Goal: Complete application form

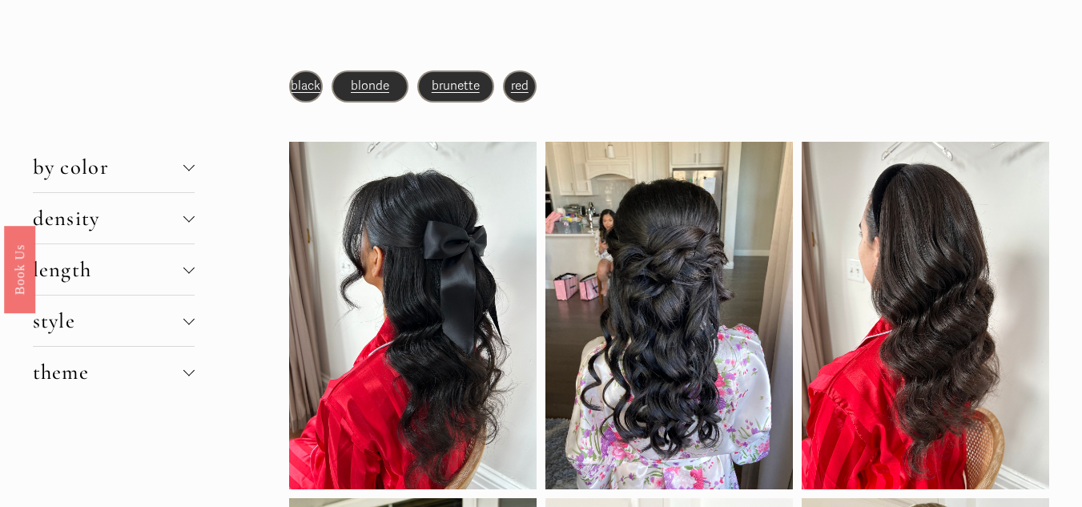
click at [529, 86] on p "red" at bounding box center [520, 86] width 30 height 22
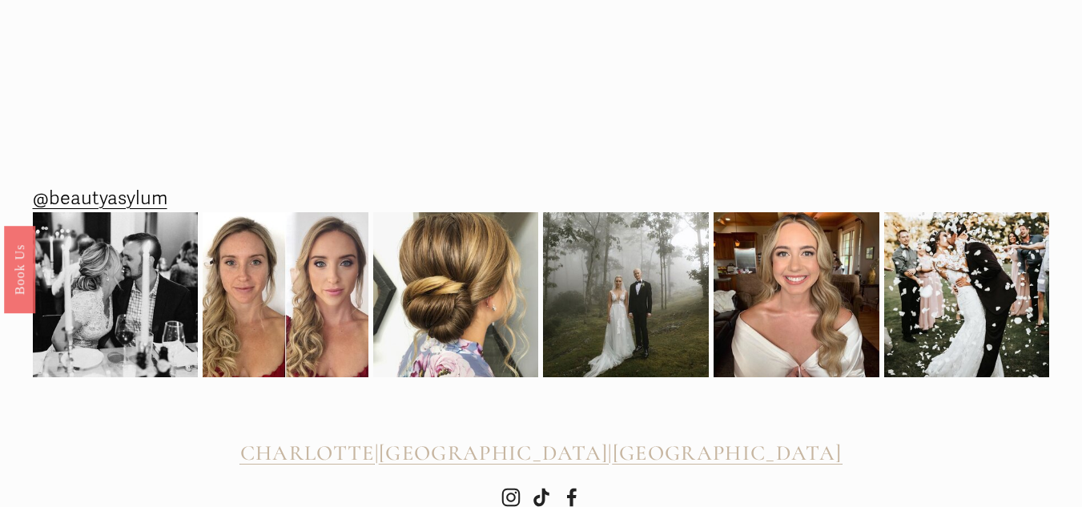
scroll to position [2058, 0]
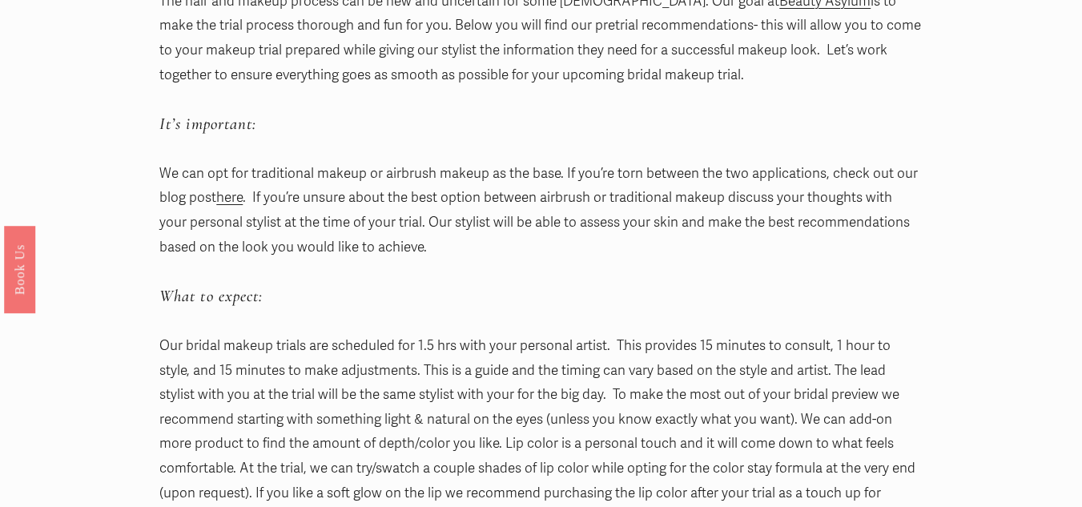
click at [873, 225] on p "We can opt for traditional makeup or airbrush makeup as the base. If you’re tor…" at bounding box center [540, 211] width 763 height 98
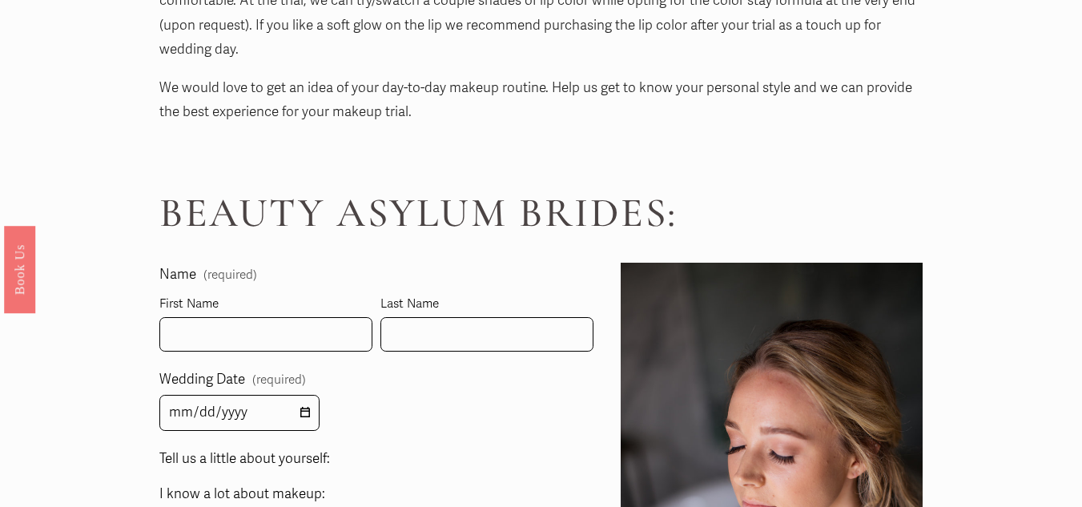
scroll to position [721, 0]
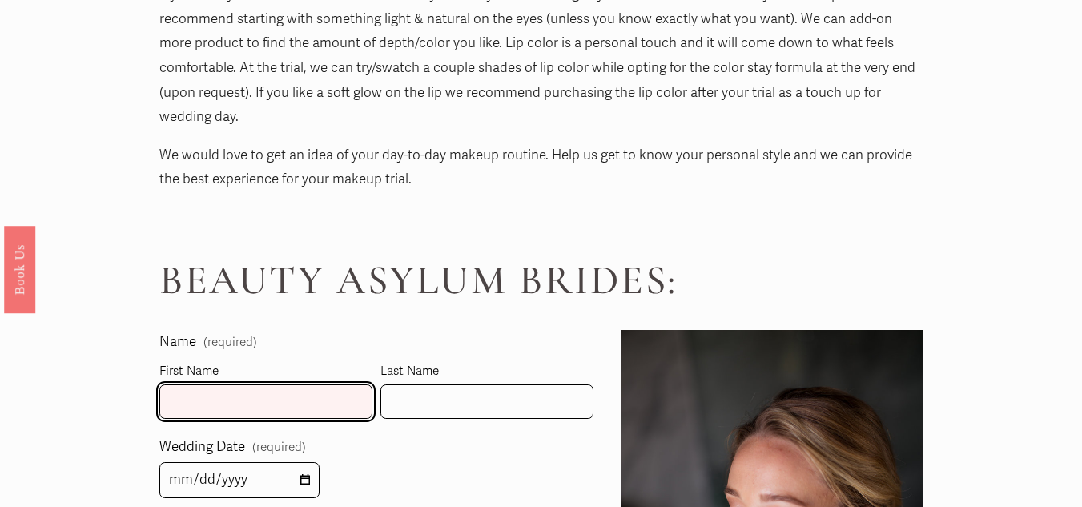
click at [305, 385] on input "First Name" at bounding box center [265, 402] width 213 height 34
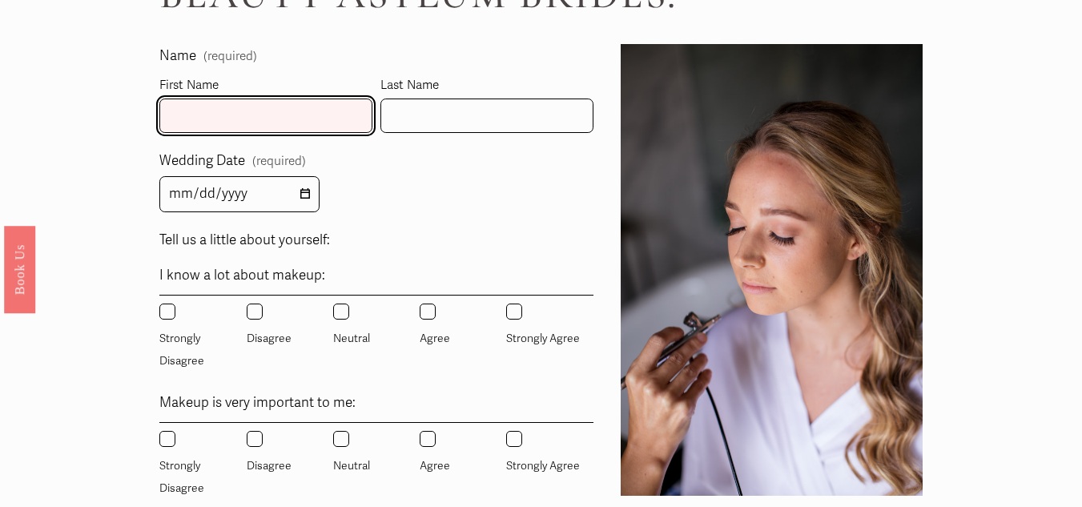
scroll to position [801, 0]
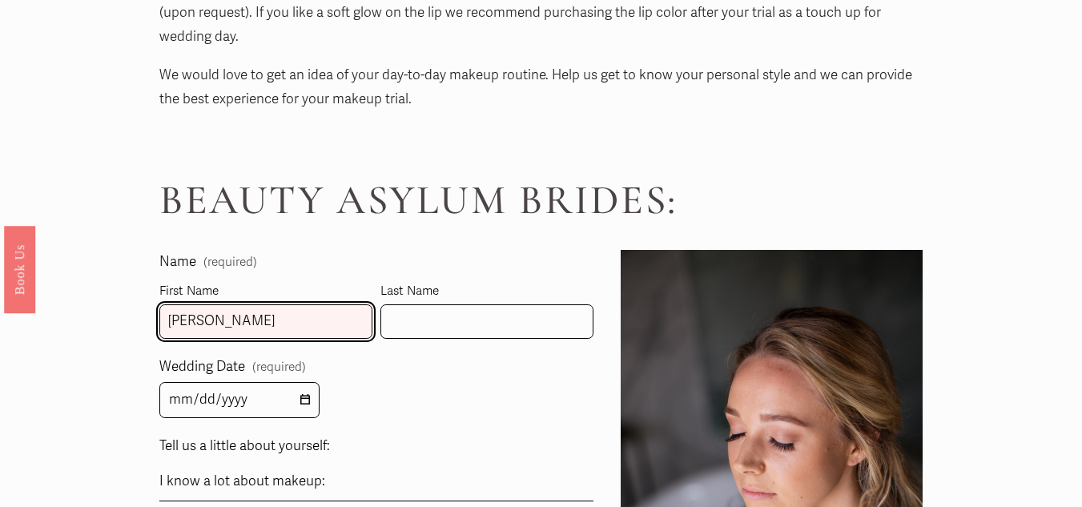
type input "Leslie"
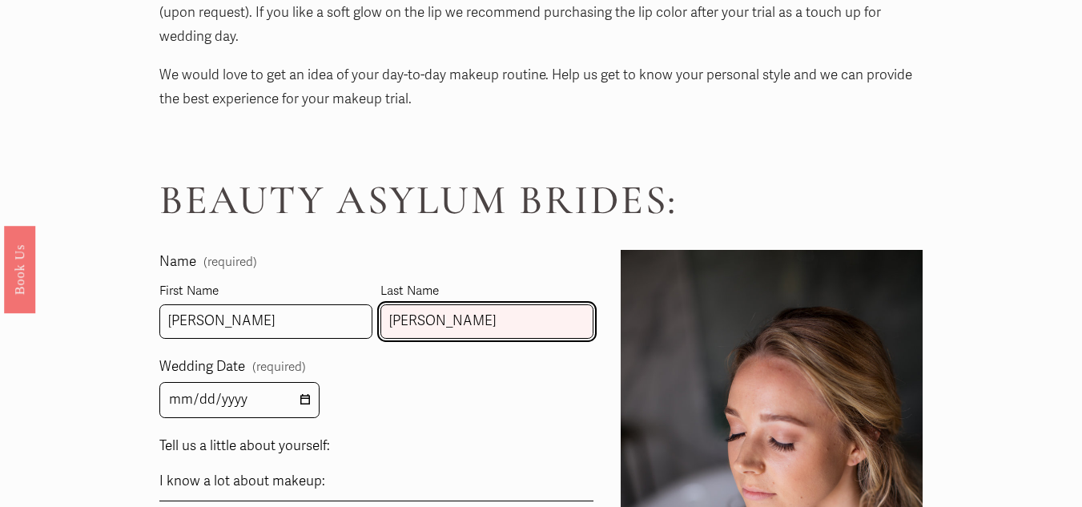
type input "Condon"
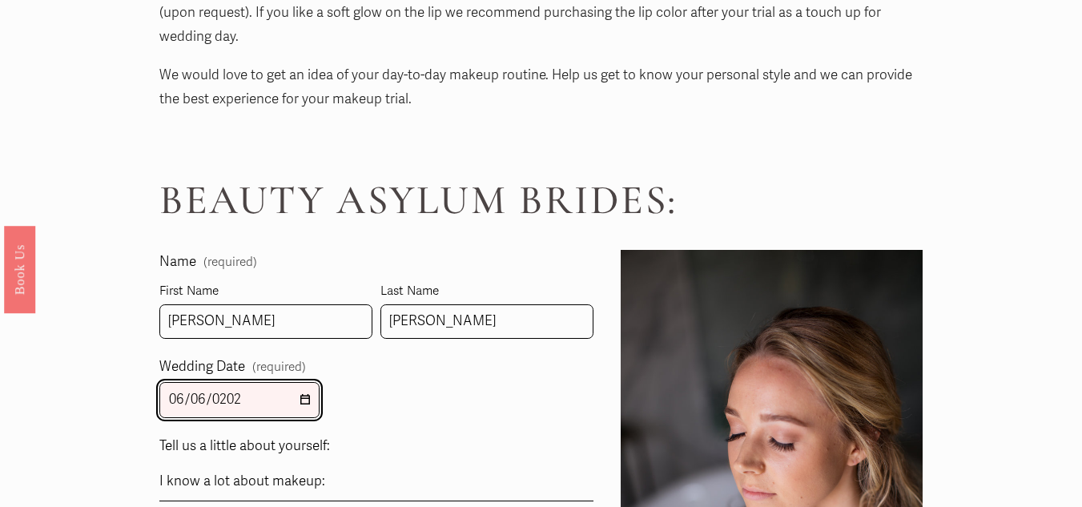
type input "2026-06-06"
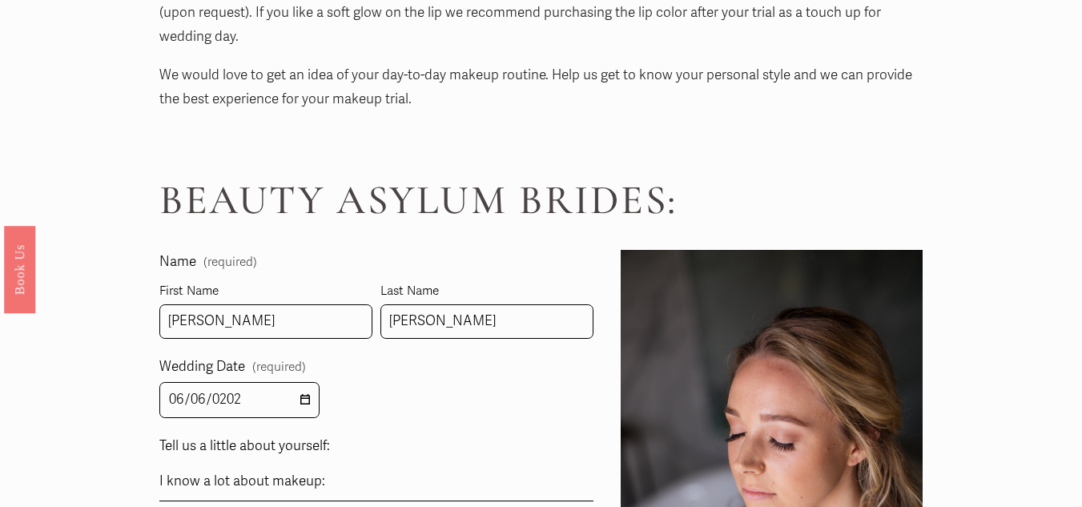
click at [381, 378] on div "Wedding Date (required) 2026-06-06" at bounding box center [375, 386] width 433 height 63
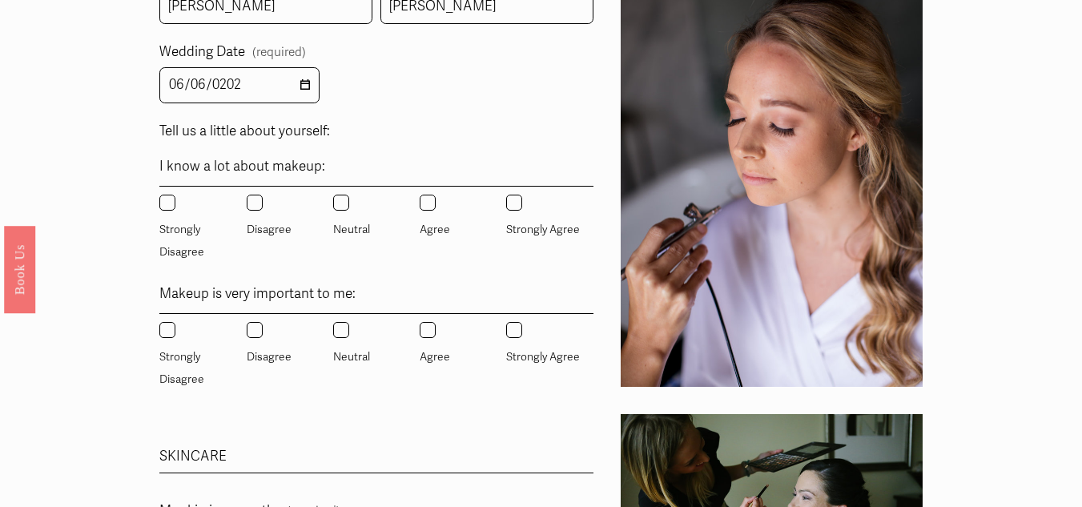
scroll to position [1122, 0]
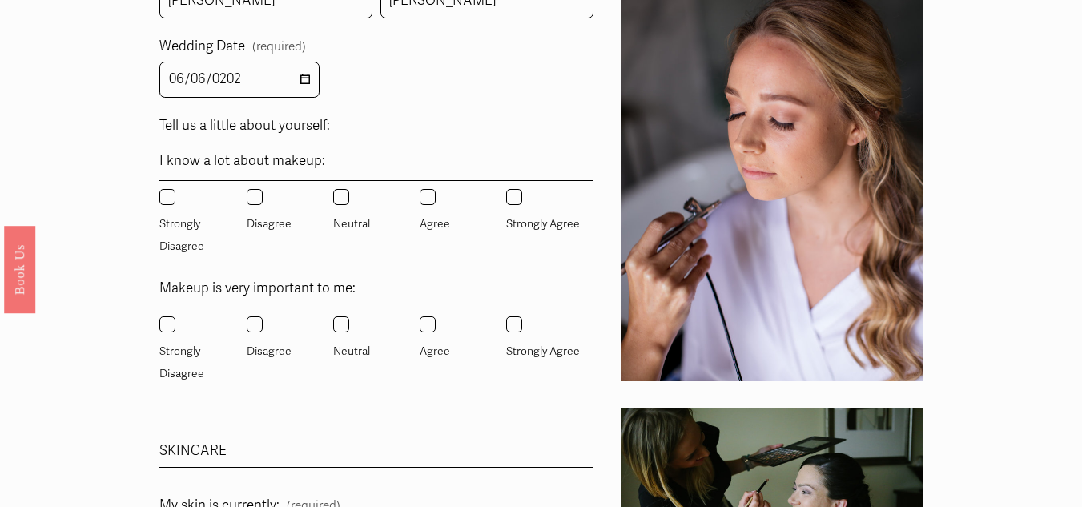
click at [336, 189] on input "Neutral" at bounding box center [341, 197] width 16 height 16
radio input "true"
drag, startPoint x: 527, startPoint y: 309, endPoint x: 432, endPoint y: 312, distance: 95.4
click at [526, 316] on label "Strongly Agree" at bounding box center [544, 339] width 77 height 46
click at [522, 316] on input "Strongly Agree" at bounding box center [514, 324] width 16 height 16
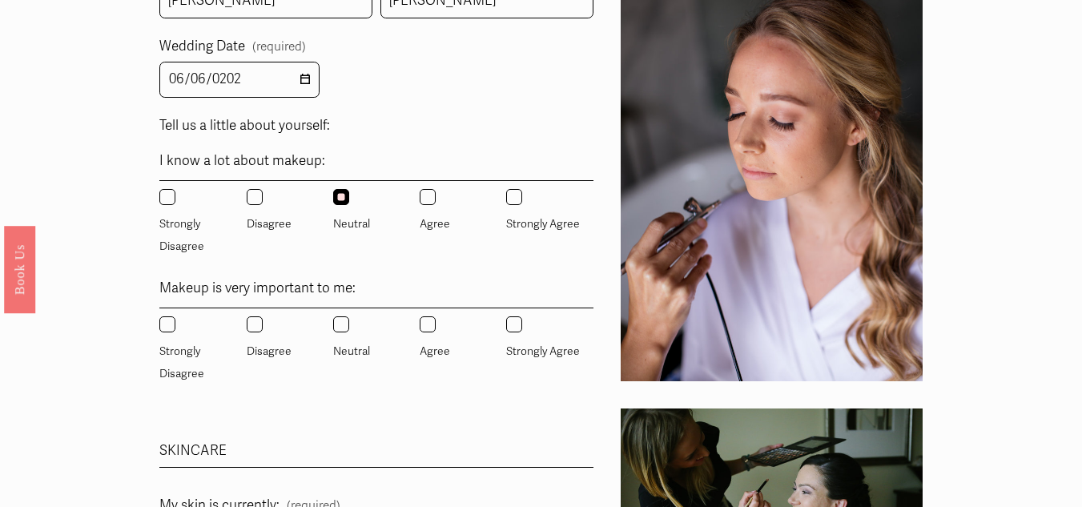
radio input "true"
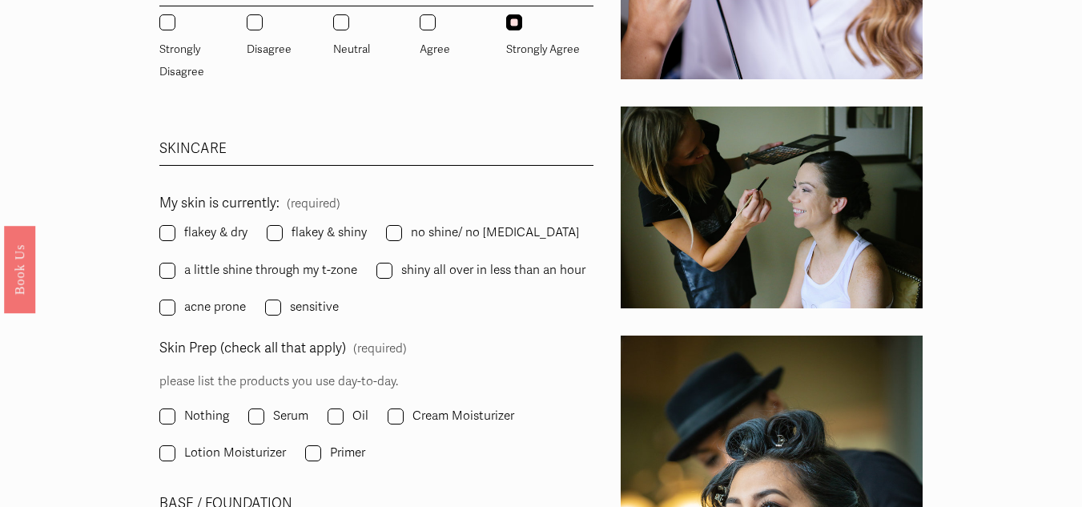
scroll to position [1442, 0]
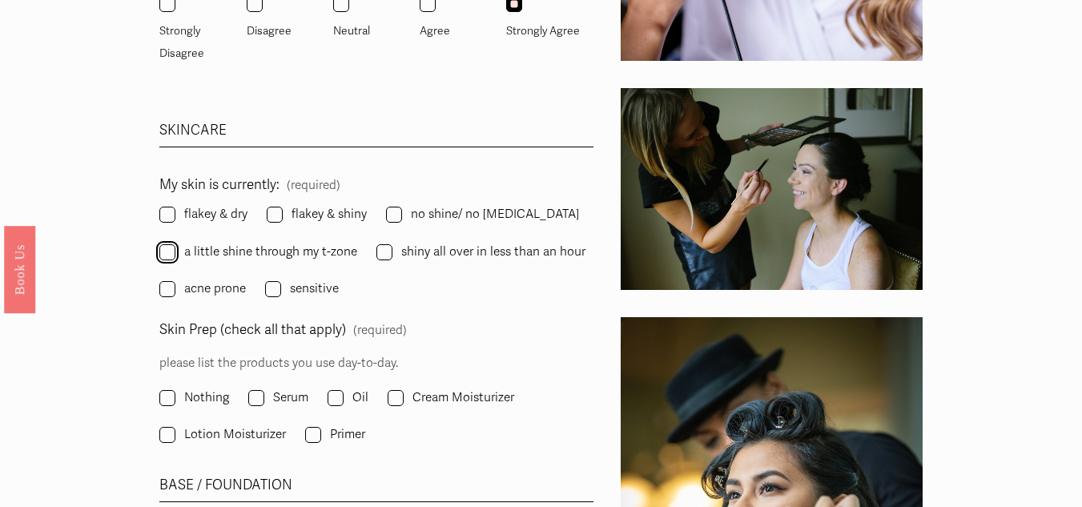
click at [167, 244] on input "a little shine through my t-zone" at bounding box center [167, 252] width 16 height 16
checkbox input "true"
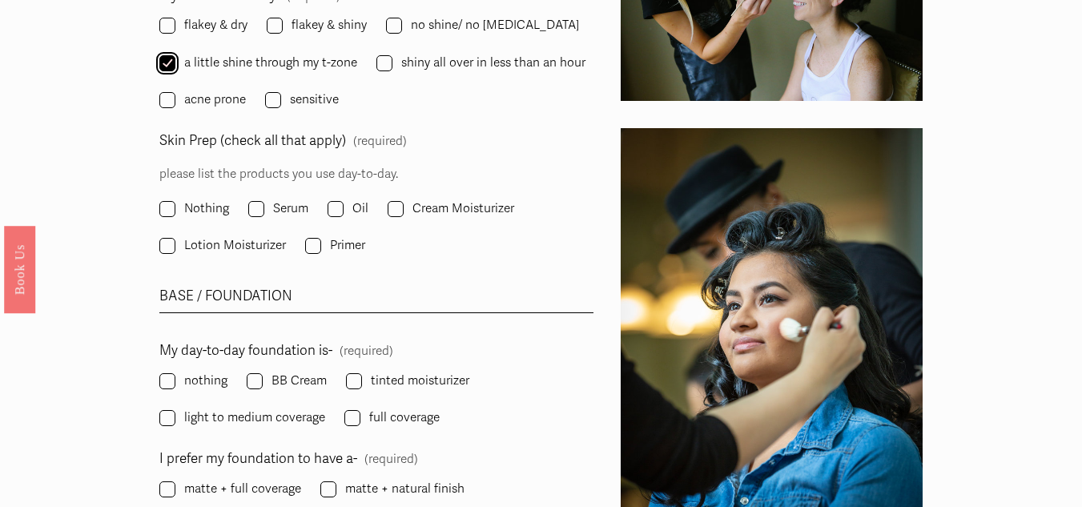
scroll to position [1602, 0]
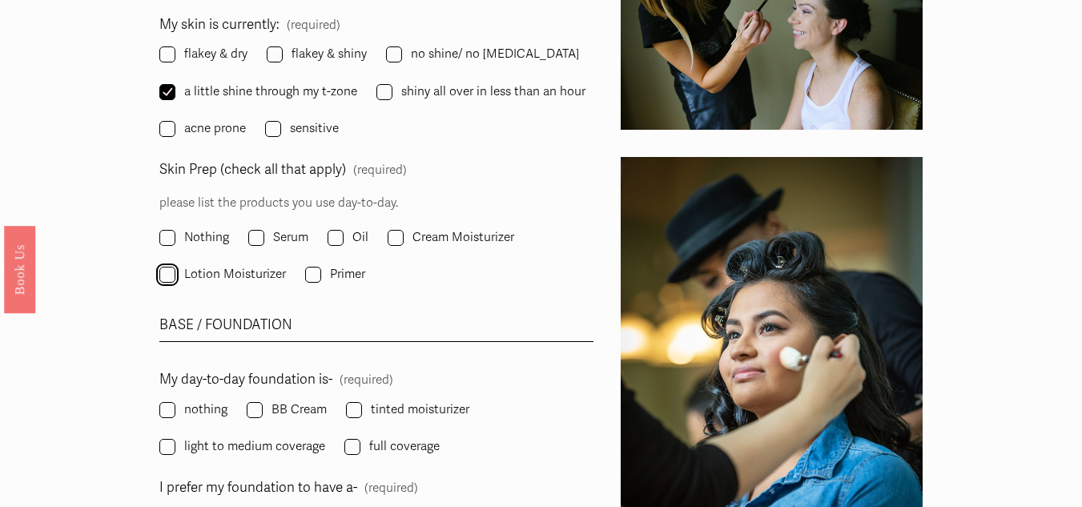
click at [169, 267] on input "Lotion Moisturizer" at bounding box center [167, 275] width 16 height 16
checkbox input "true"
click at [314, 267] on input "Primer" at bounding box center [313, 275] width 16 height 16
checkbox input "true"
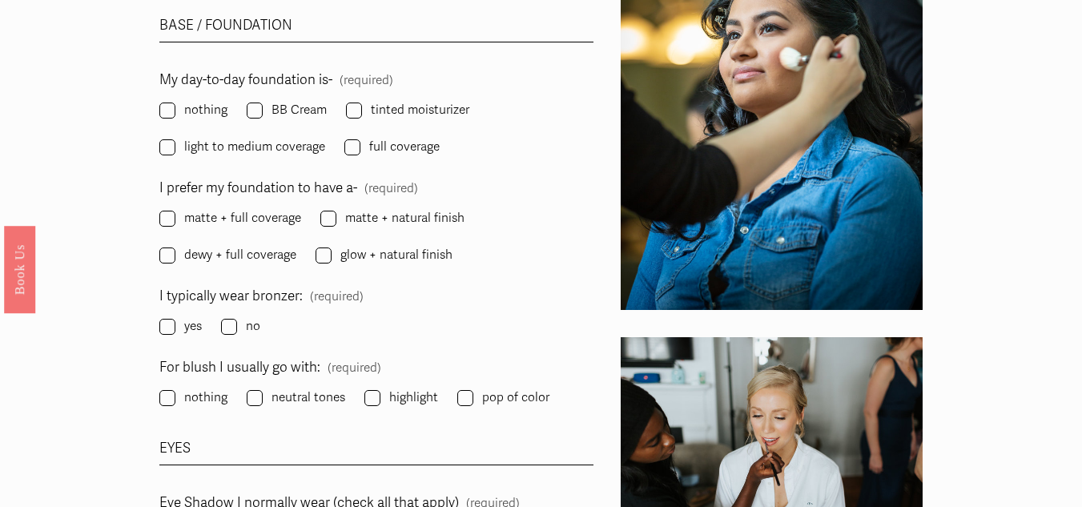
scroll to position [1923, 0]
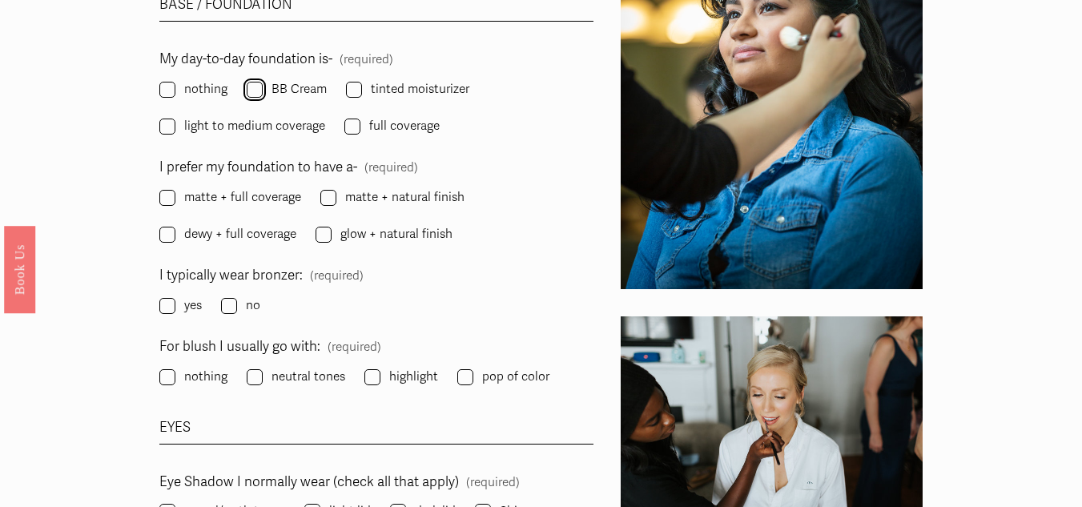
click at [253, 82] on input "BB Cream" at bounding box center [255, 90] width 16 height 16
checkbox input "true"
click at [169, 190] on input "matte + full coverage" at bounding box center [167, 198] width 16 height 16
checkbox input "true"
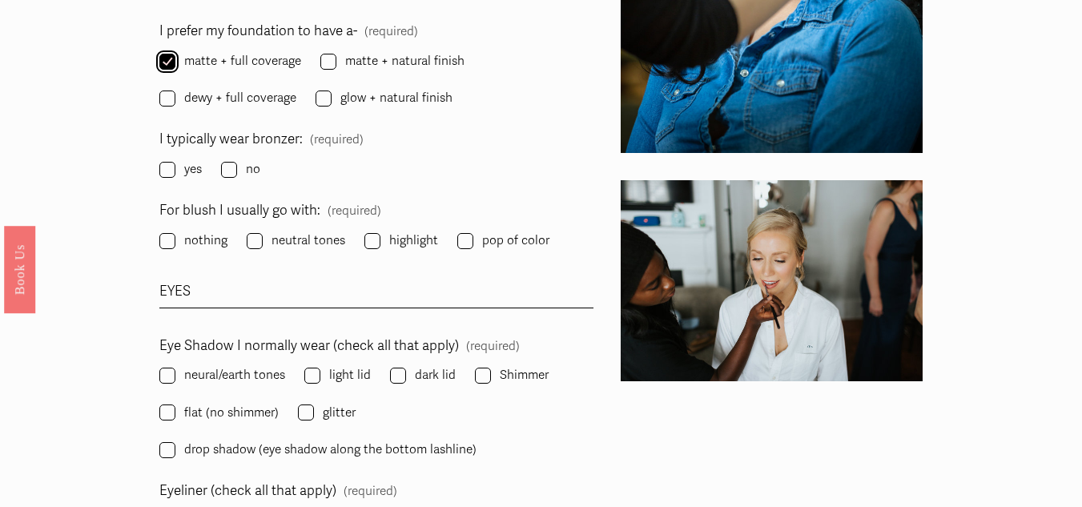
scroll to position [2083, 0]
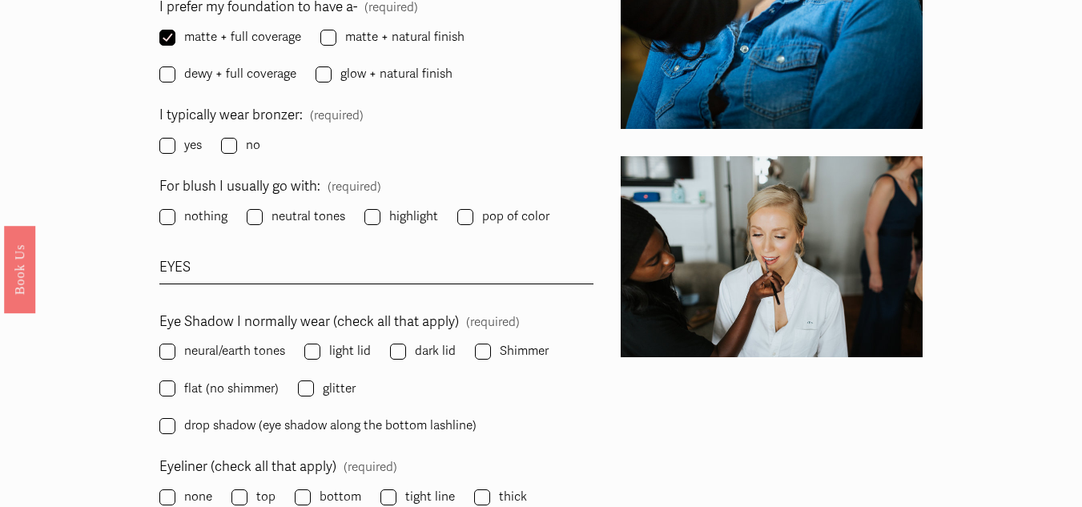
click at [184, 135] on span "yes" at bounding box center [193, 146] width 18 height 22
click at [175, 138] on input "yes" at bounding box center [167, 146] width 16 height 16
checkbox input "true"
click at [519, 206] on span "pop of color" at bounding box center [515, 217] width 67 height 22
click at [473, 209] on input "pop of color" at bounding box center [465, 217] width 16 height 16
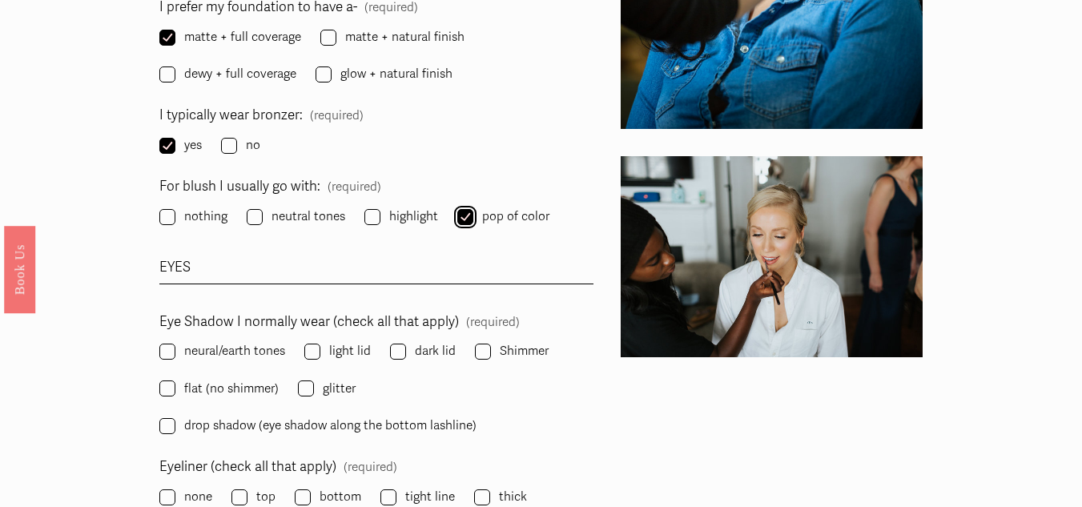
checkbox input "true"
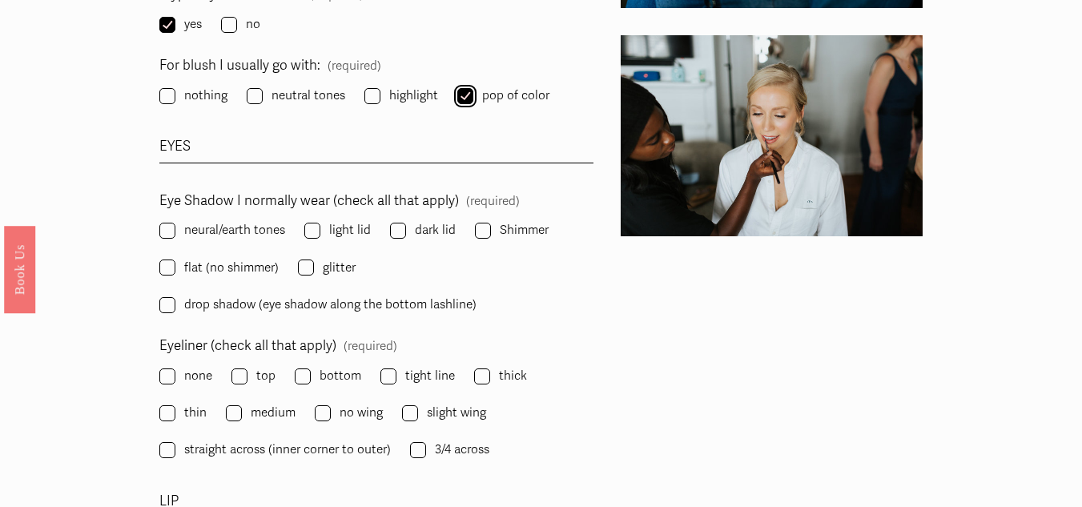
scroll to position [2243, 0]
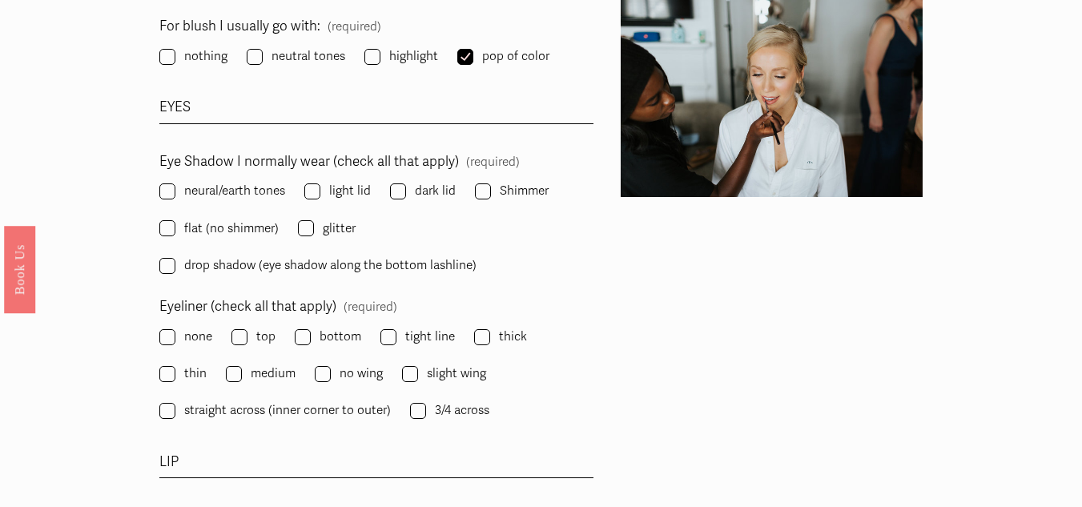
drag, startPoint x: 493, startPoint y: 168, endPoint x: 524, endPoint y: 165, distance: 30.6
click at [494, 180] on label "Shimmer" at bounding box center [513, 191] width 77 height 22
click at [481, 183] on input "Shimmer" at bounding box center [483, 191] width 16 height 16
checkbox input "true"
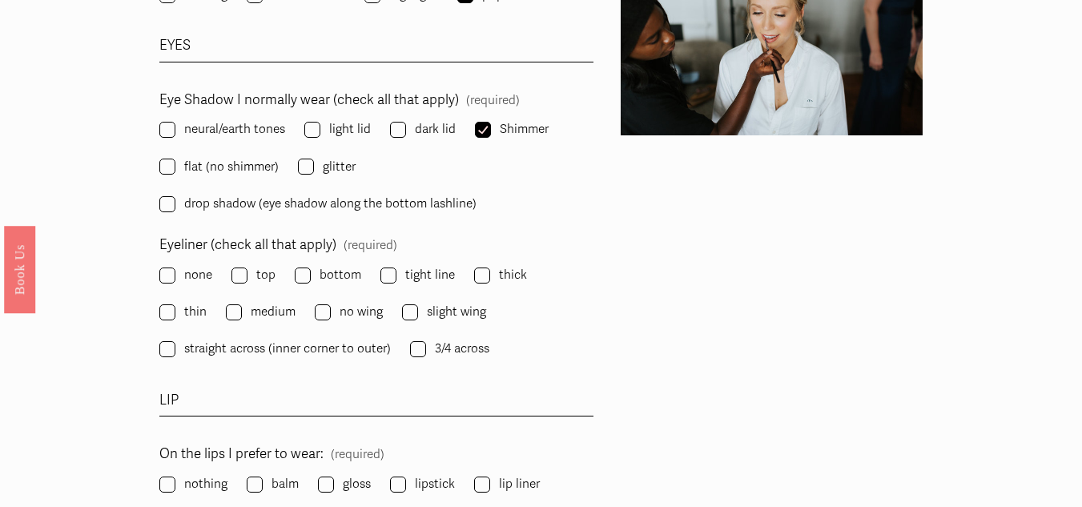
scroll to position [2323, 0]
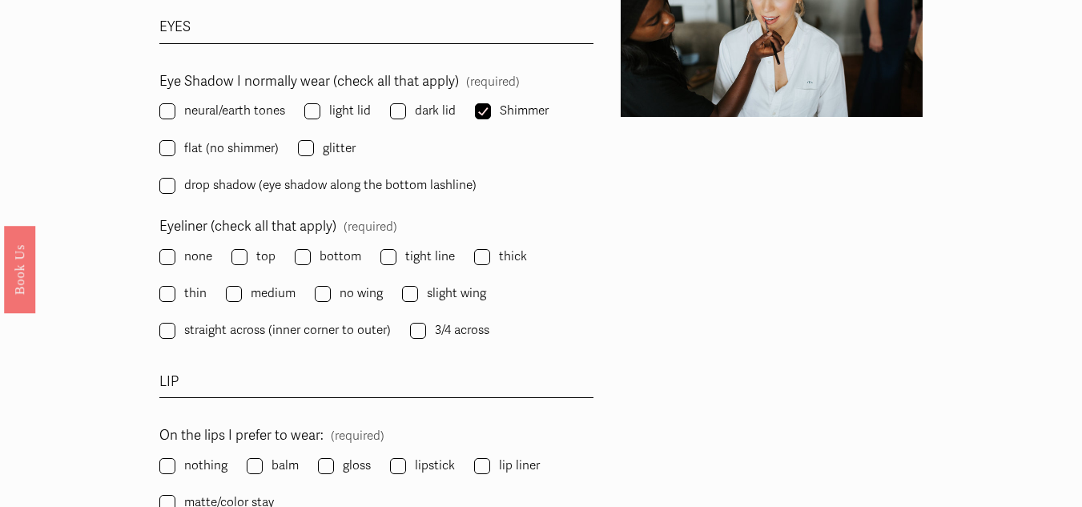
drag, startPoint x: 251, startPoint y: 224, endPoint x: 256, endPoint y: 231, distance: 8.5
click at [256, 246] on label "top" at bounding box center [255, 257] width 47 height 22
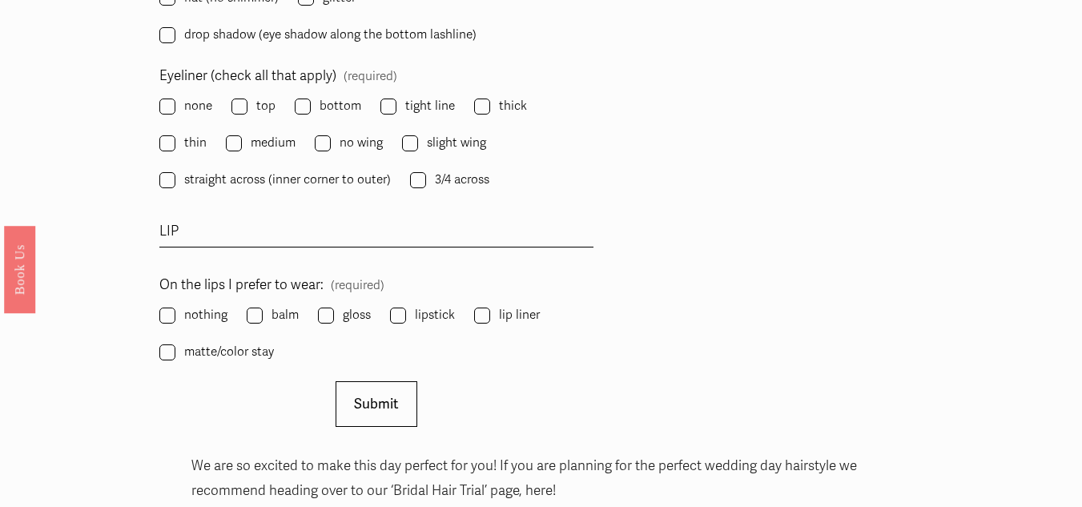
scroll to position [2484, 0]
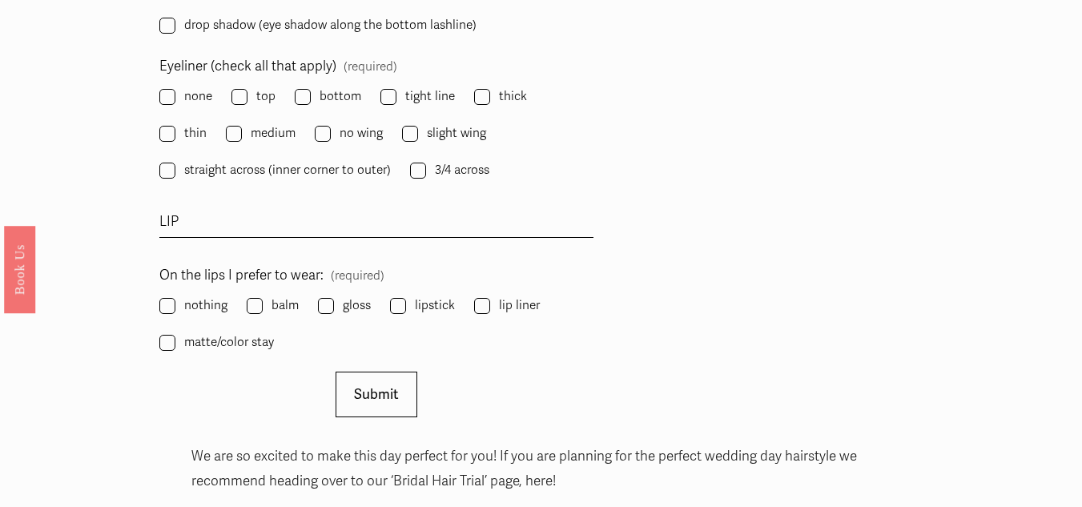
click at [492, 295] on label "lip liner" at bounding box center [508, 306] width 69 height 22
click at [490, 298] on input "lip liner" at bounding box center [482, 306] width 16 height 16
checkbox input "true"
click at [417, 295] on span "lipstick" at bounding box center [435, 306] width 40 height 22
click at [406, 298] on input "lipstick" at bounding box center [398, 306] width 16 height 16
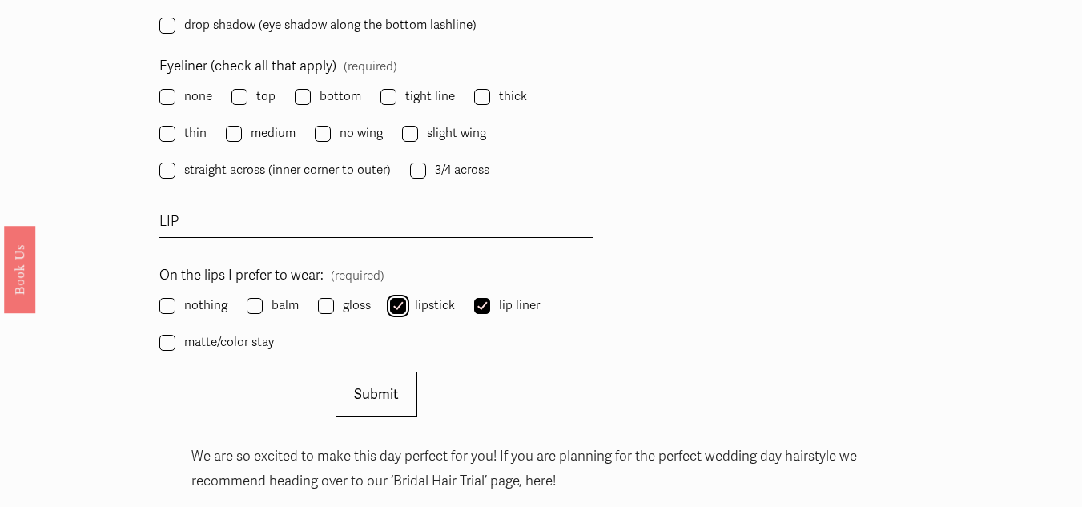
checkbox input "true"
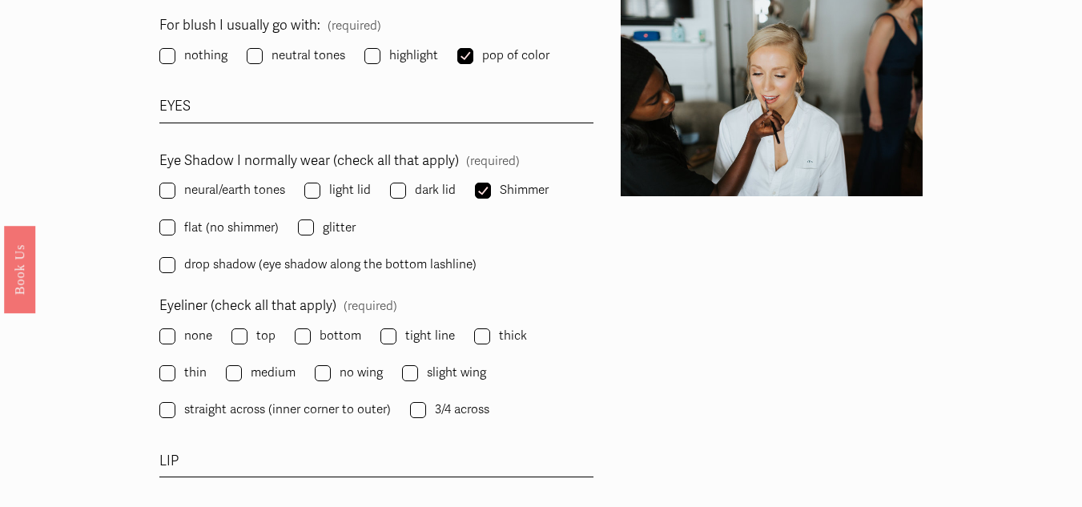
scroll to position [2243, 0]
click at [241, 180] on span "neural/earth tones" at bounding box center [234, 191] width 101 height 22
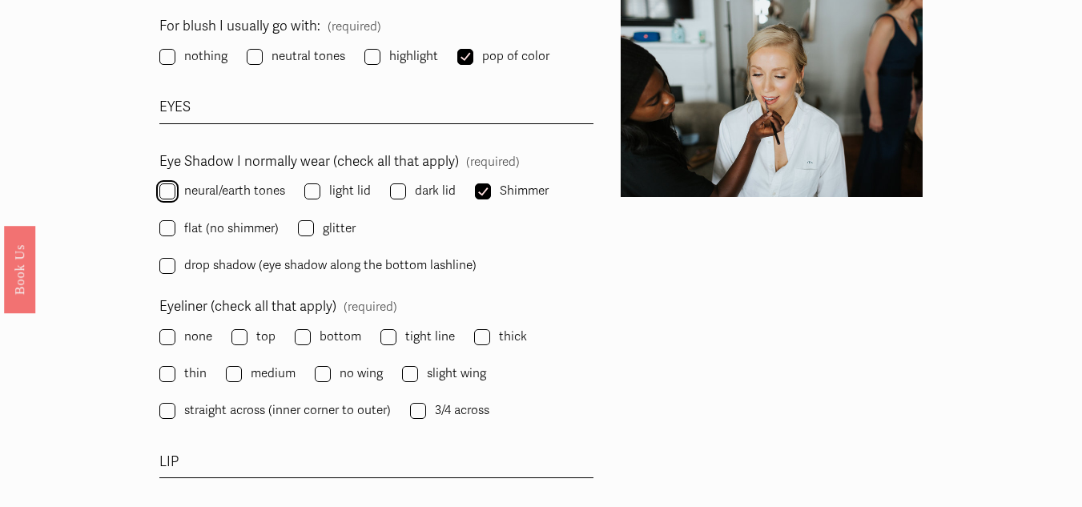
click at [175, 183] on input "neural/earth tones" at bounding box center [167, 191] width 16 height 16
checkbox input "true"
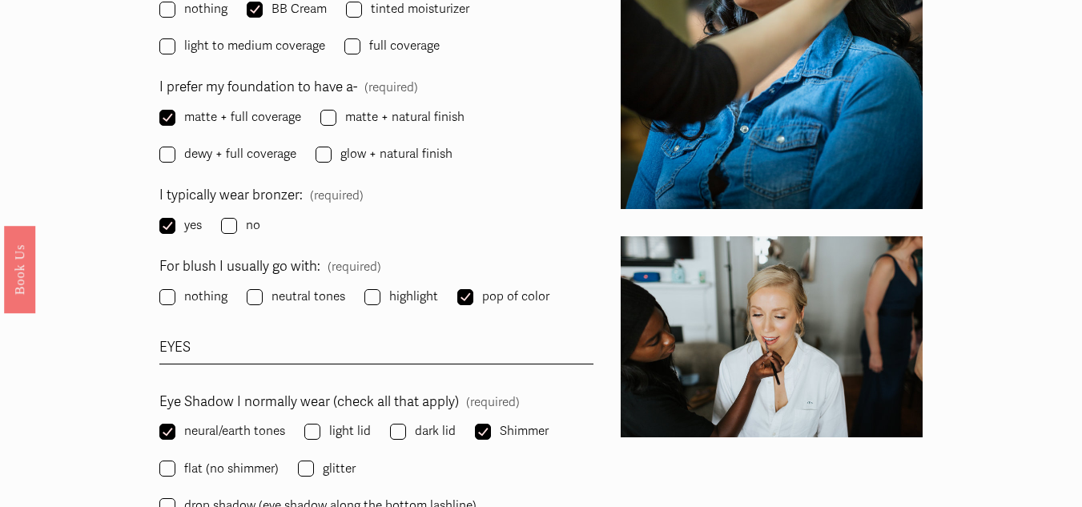
click at [362, 271] on fieldset "For blush I usually go with: (required) nothing neutral tones highlight pop of …" at bounding box center [375, 282] width 433 height 55
click at [365, 289] on input "highlight" at bounding box center [373, 297] width 16 height 16
checkbox input "true"
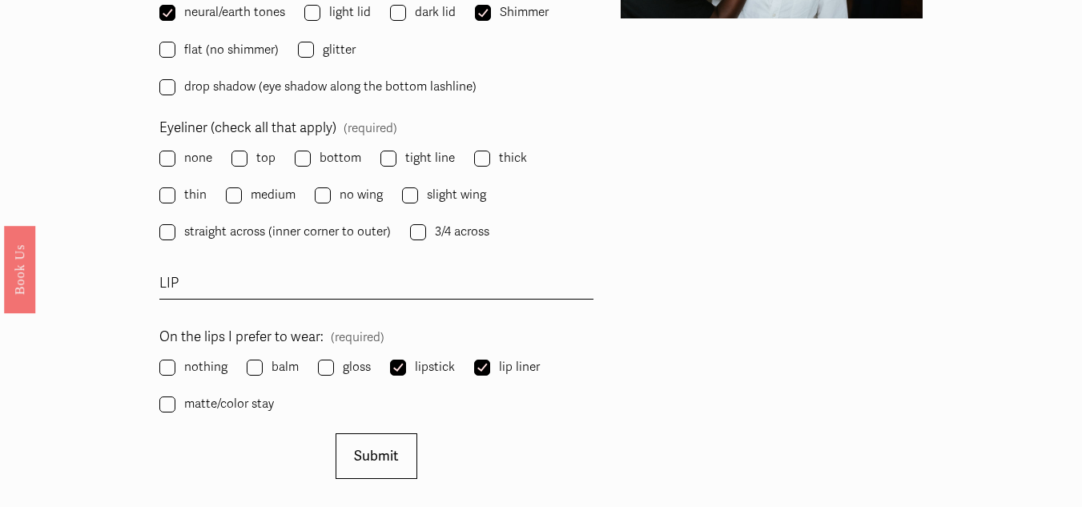
scroll to position [2564, 0]
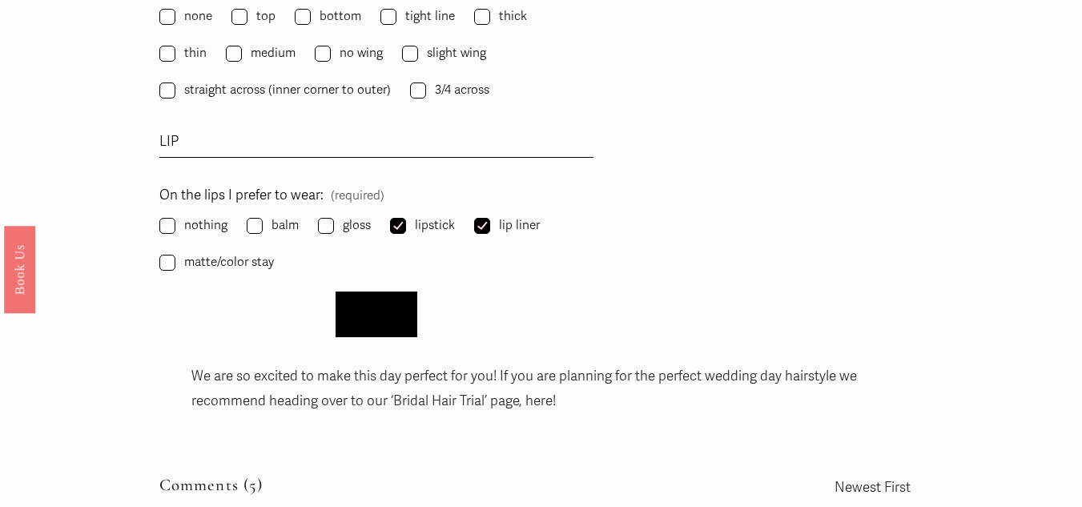
click at [404, 296] on button "Submit Submit" at bounding box center [376, 315] width 81 height 46
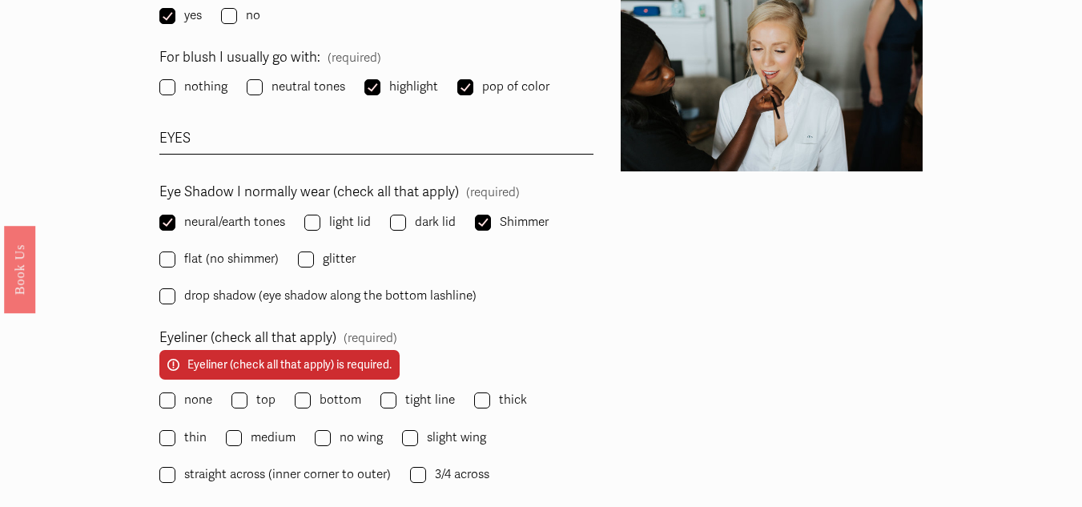
scroll to position [2297, 0]
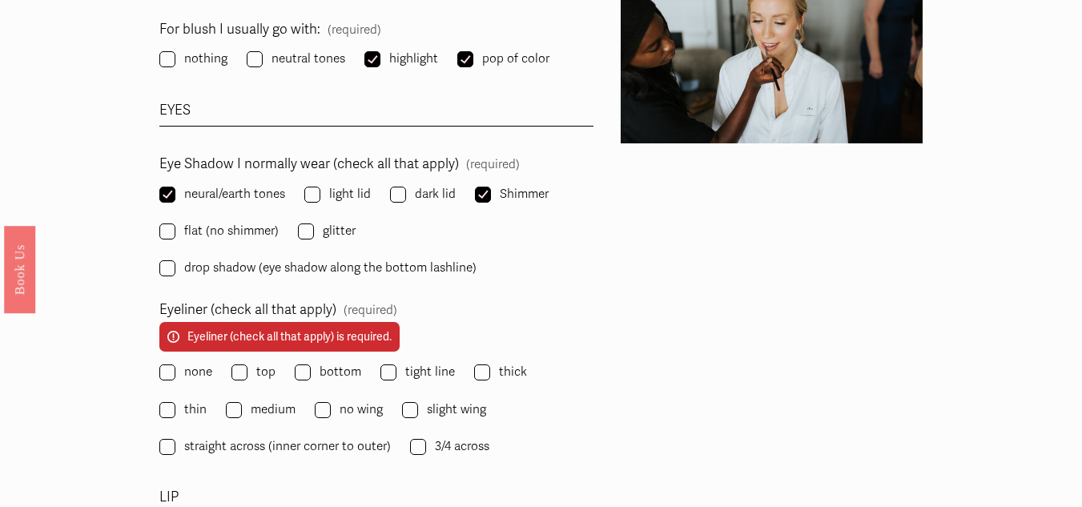
click at [266, 361] on span "top" at bounding box center [265, 372] width 19 height 22
click at [248, 365] on input "top" at bounding box center [240, 373] width 16 height 16
checkbox input "true"
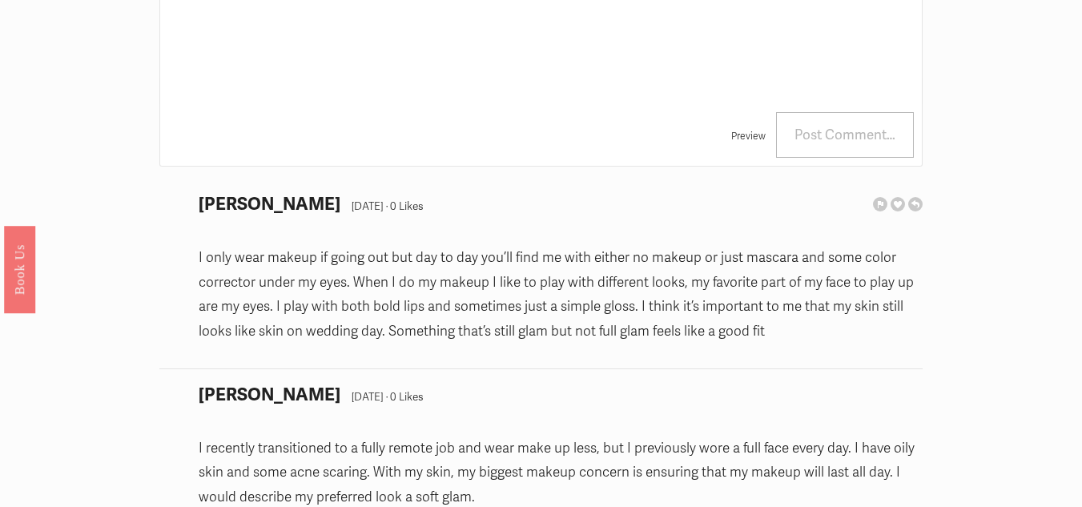
scroll to position [2858, 0]
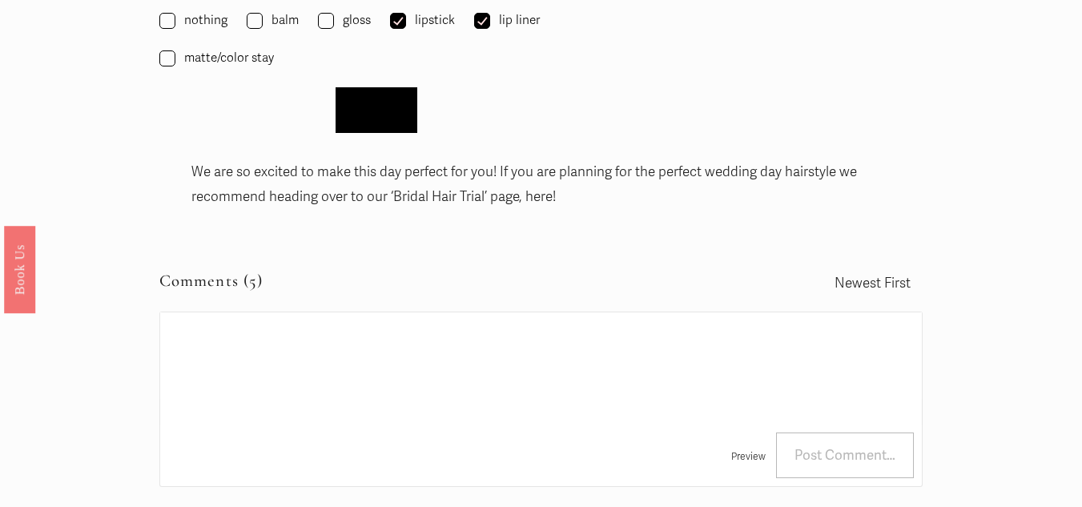
click at [388, 102] on span "Submit" at bounding box center [376, 110] width 44 height 17
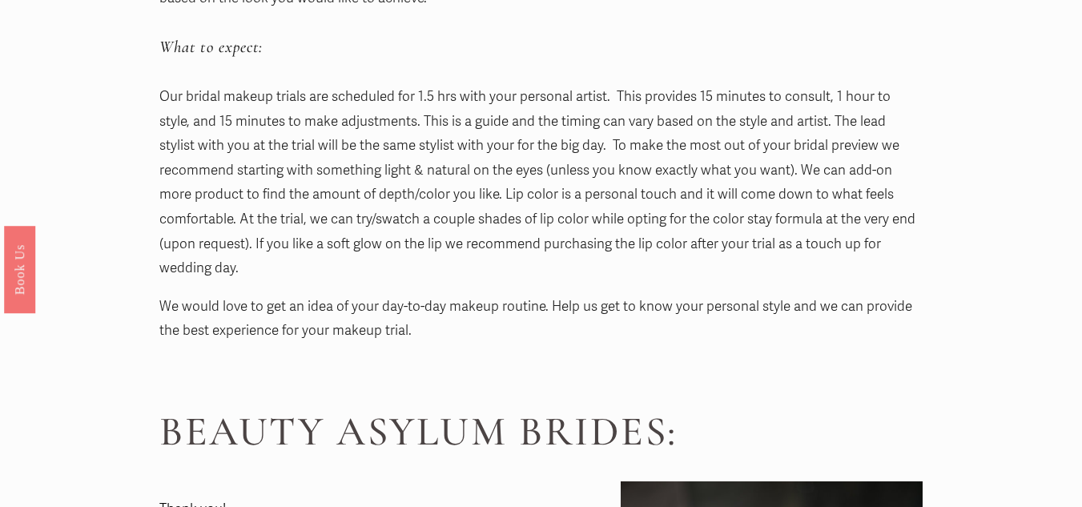
scroll to position [169, 0]
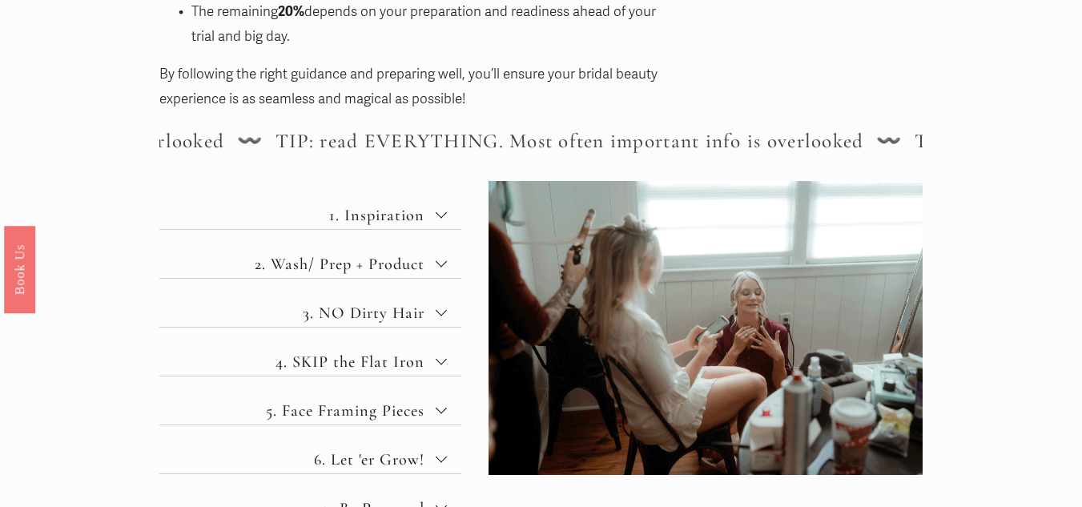
scroll to position [641, 0]
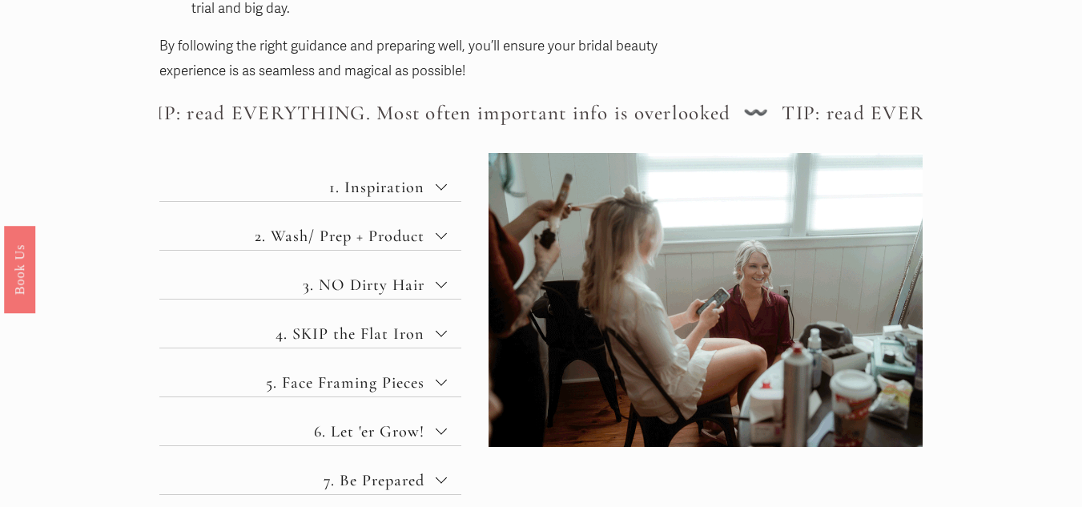
click at [407, 197] on span "1. Inspiration" at bounding box center [316, 187] width 239 height 20
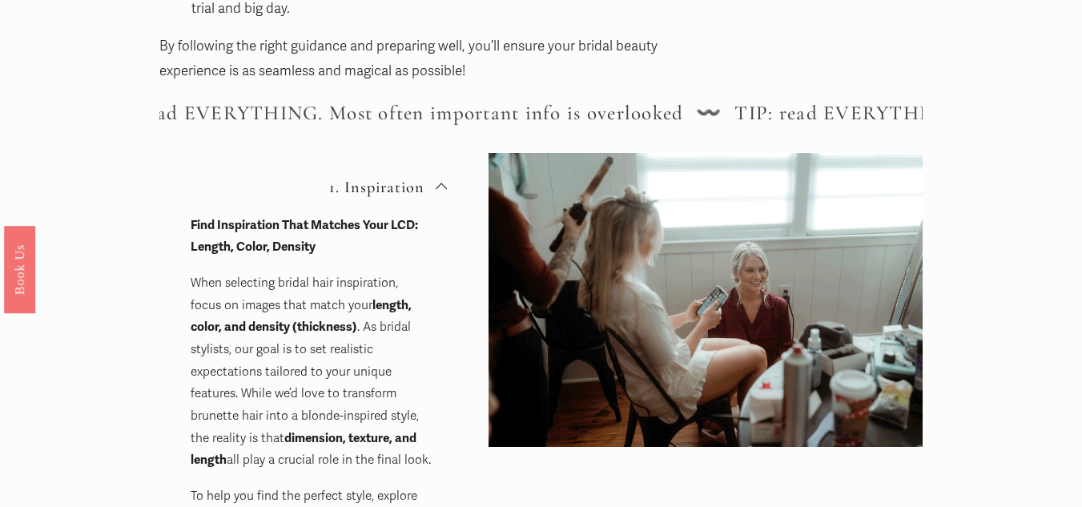
click at [405, 197] on span "1. Inspiration" at bounding box center [316, 187] width 239 height 20
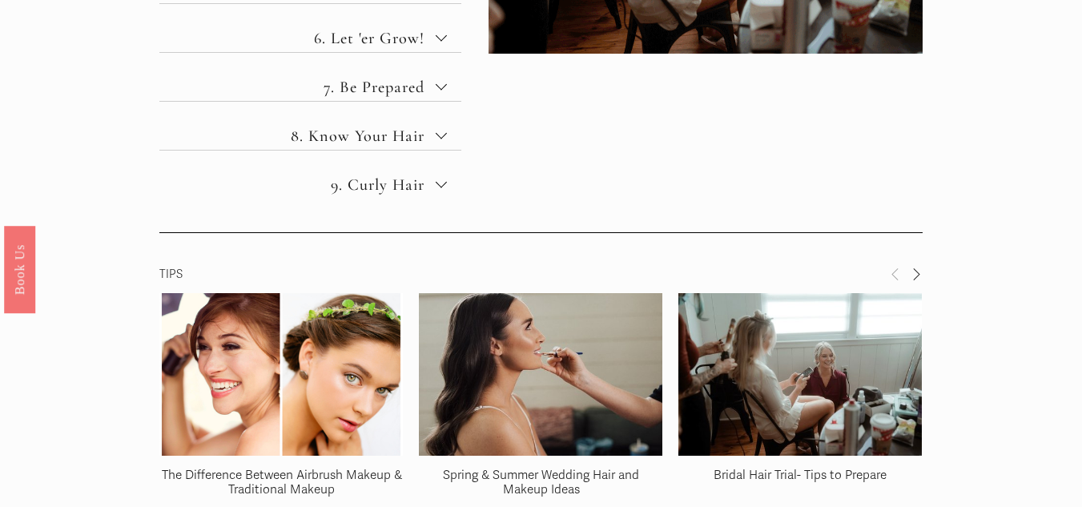
scroll to position [1041, 0]
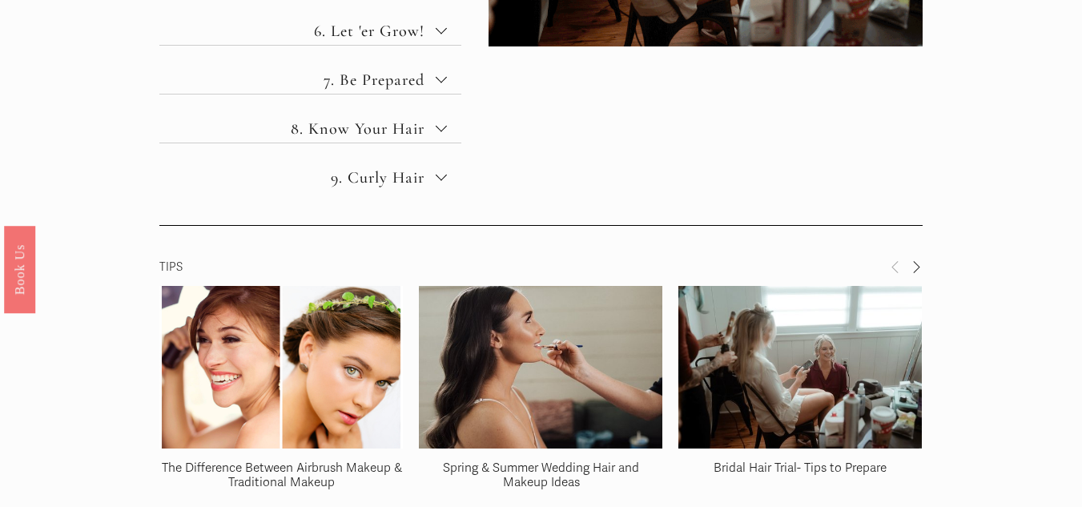
click at [404, 191] on button "9. Curly Hair" at bounding box center [310, 167] width 302 height 48
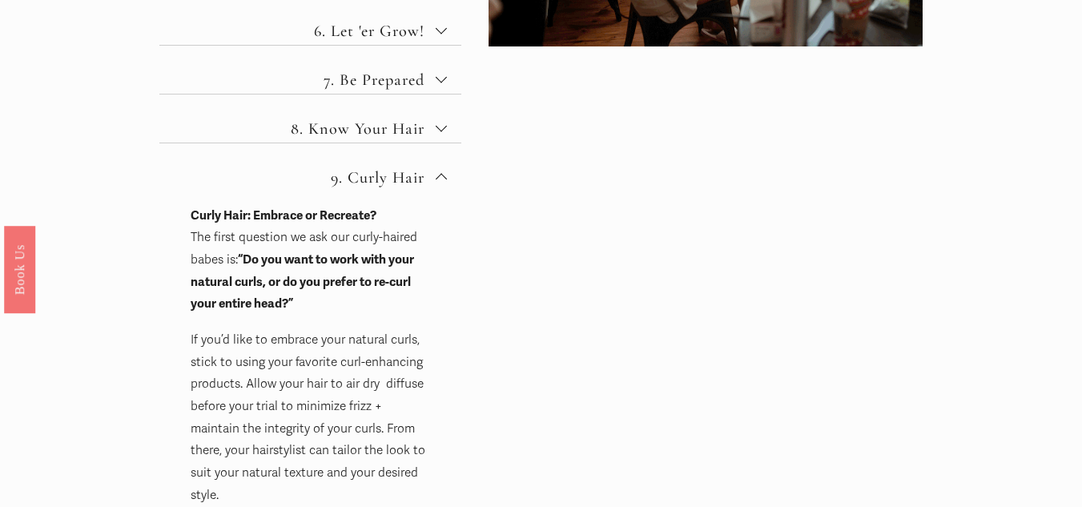
click at [404, 191] on button "9. Curly Hair" at bounding box center [310, 167] width 302 height 48
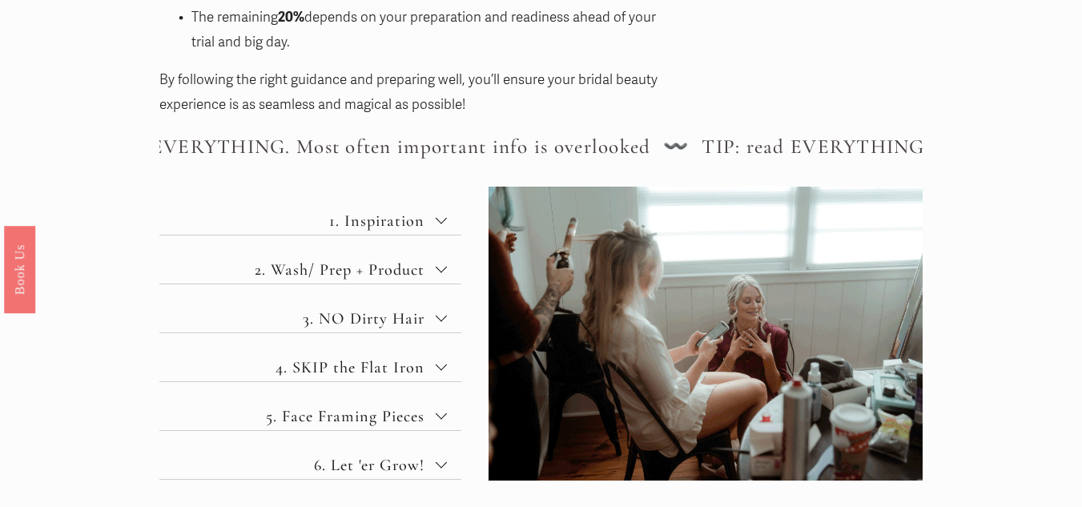
scroll to position [481, 0]
